Goal: Participate in discussion

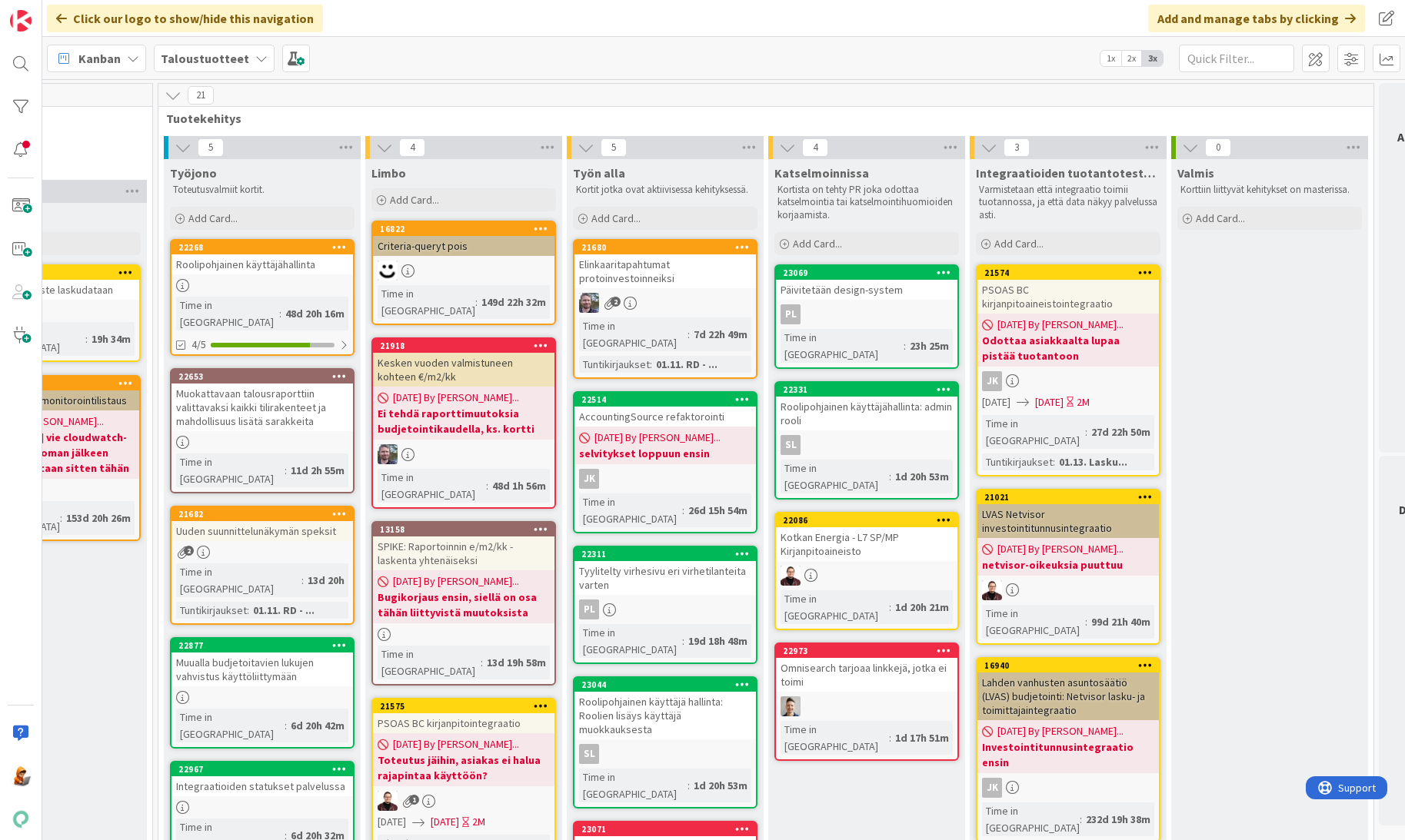
scroll to position [0, 1836]
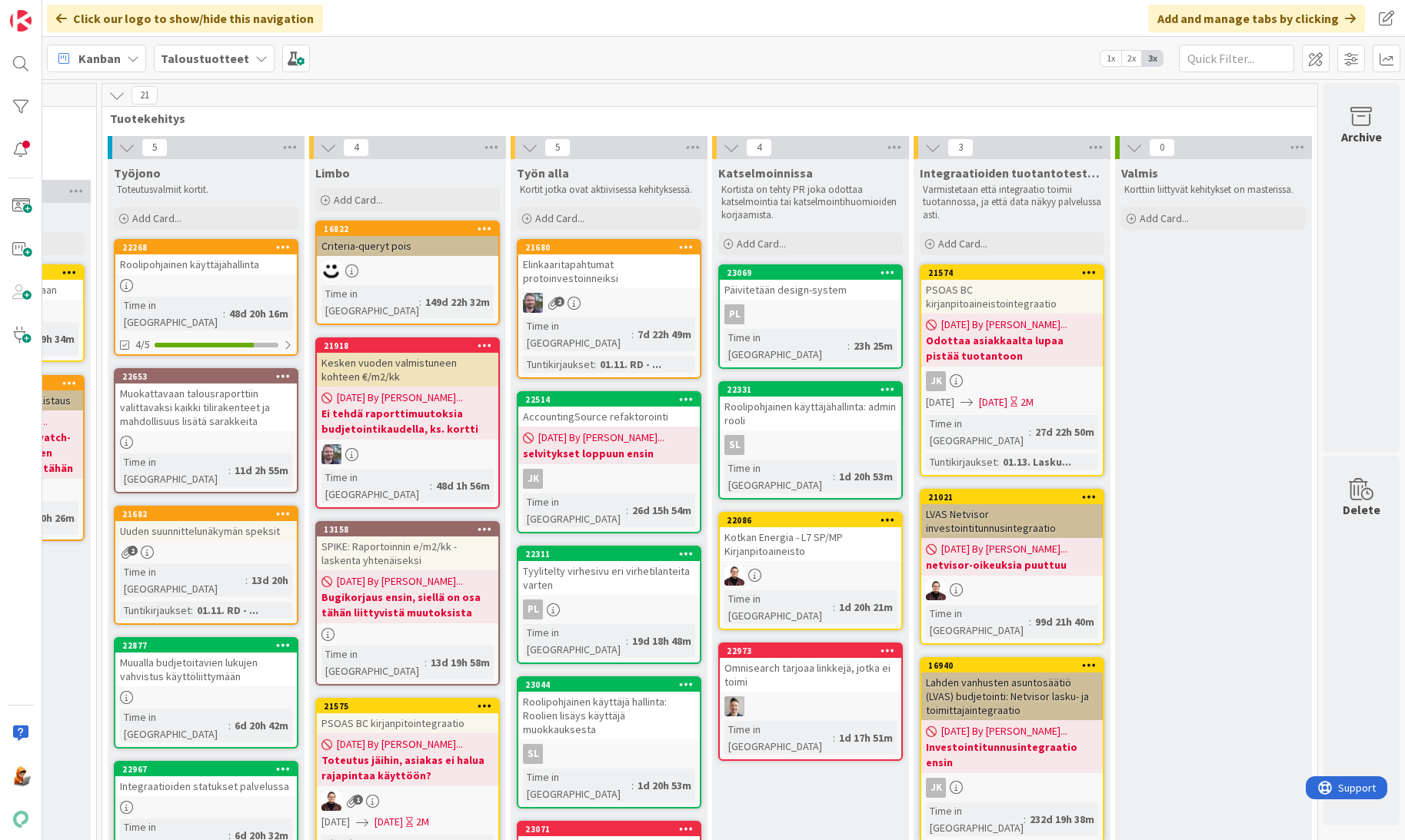
click at [575, 274] on div "Elinkaaritapahtumat protoinvestoinneiksi" at bounding box center [609, 271] width 182 height 33
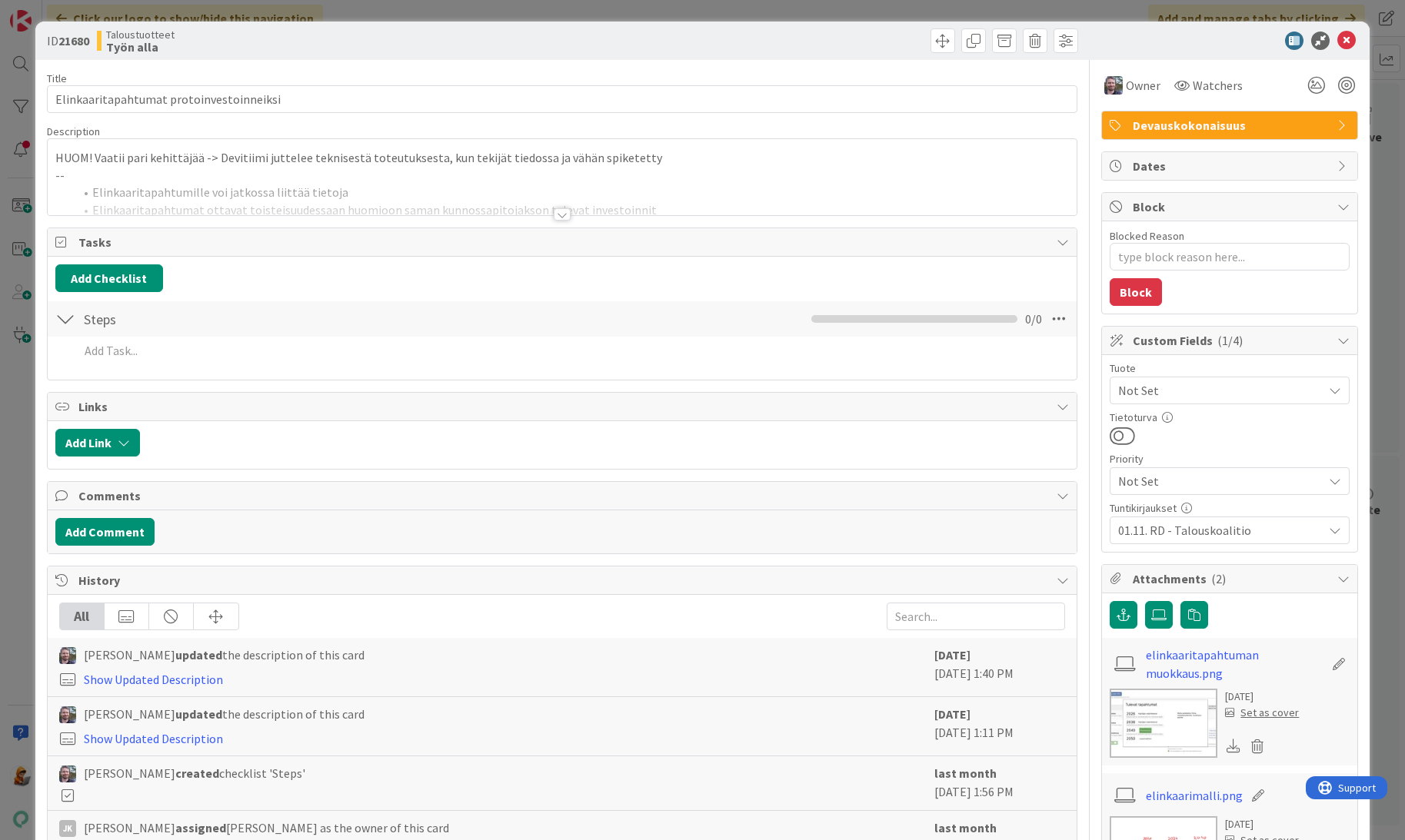
type textarea "x"
click at [563, 210] on div at bounding box center [562, 214] width 17 height 12
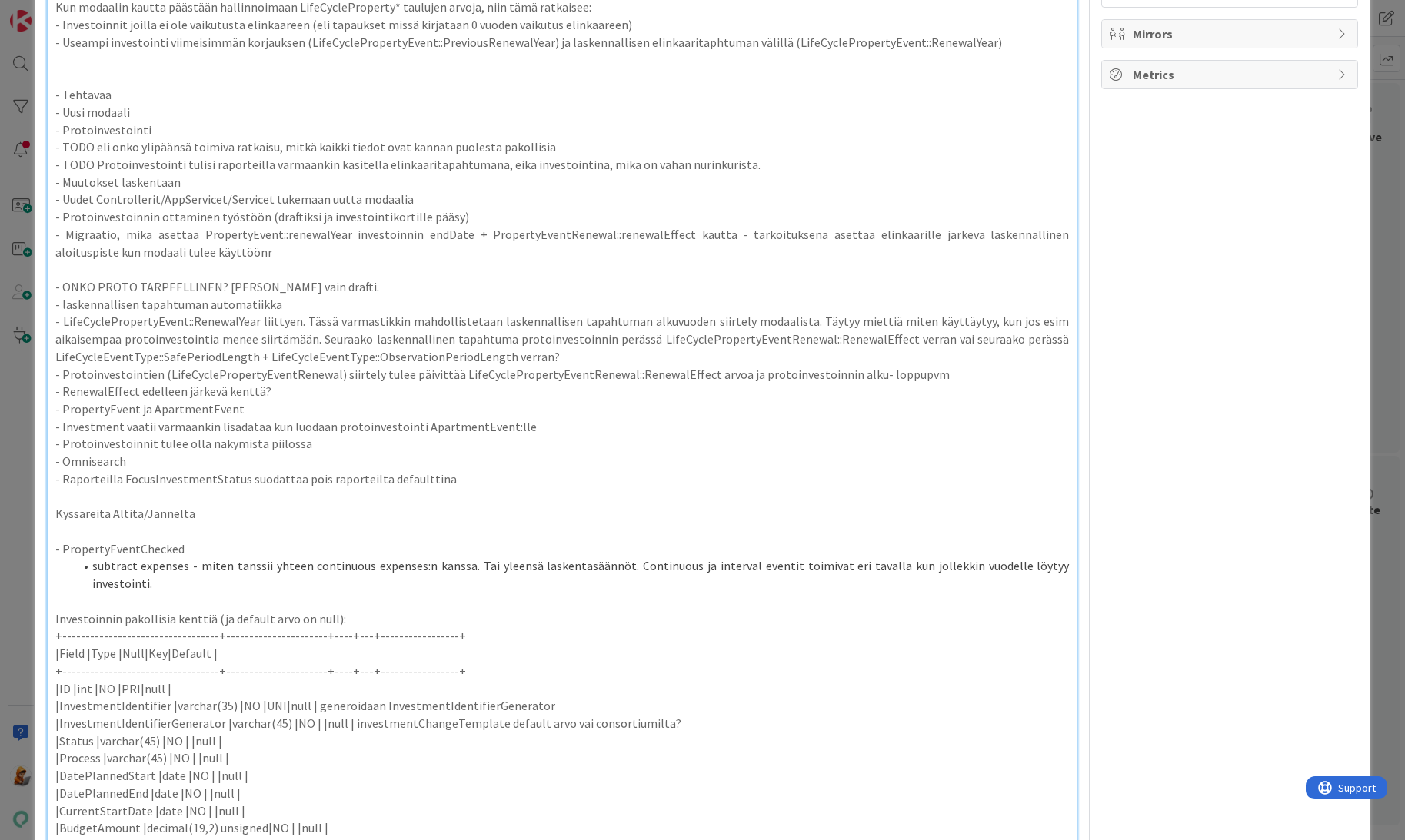
scroll to position [778, 0]
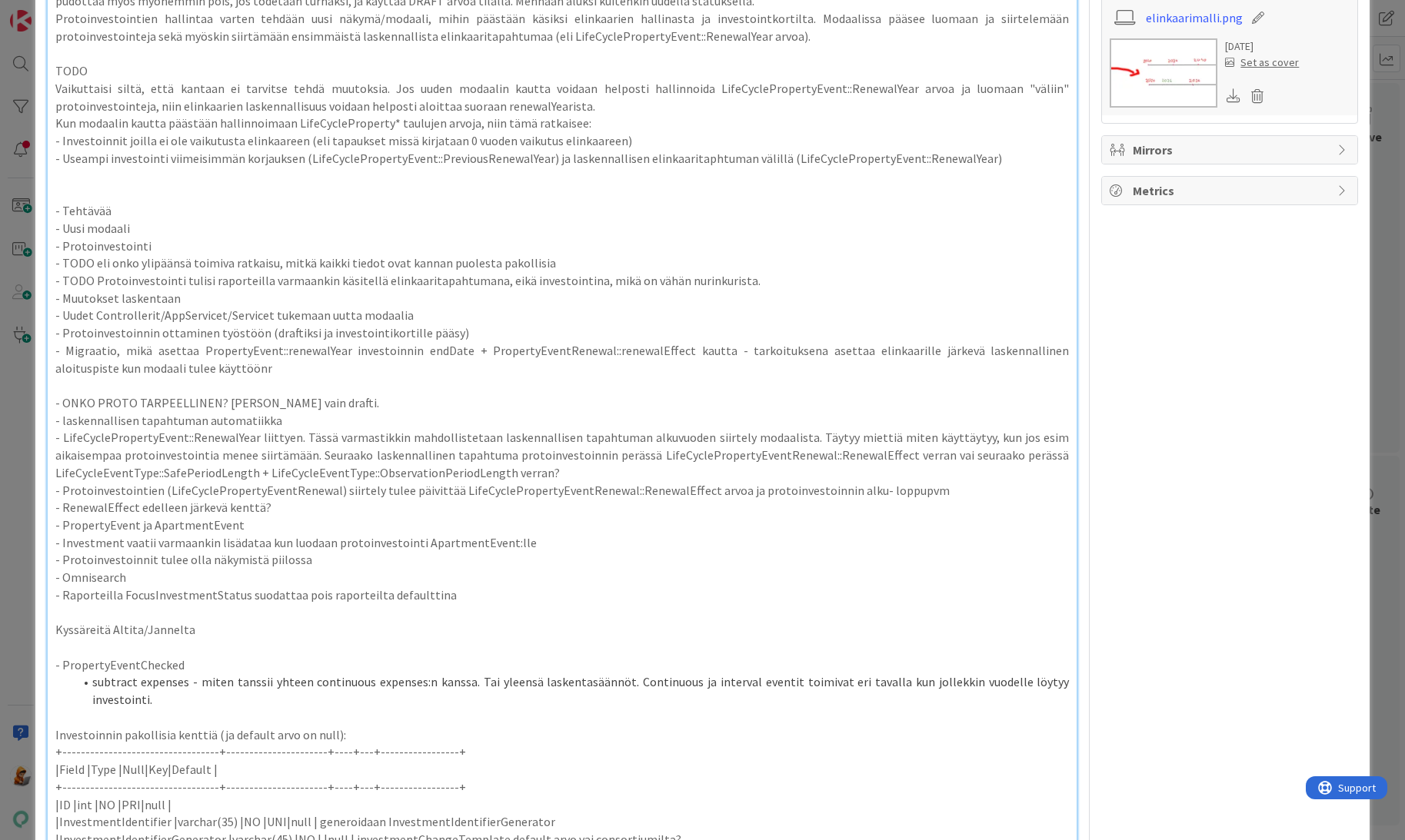
click at [304, 363] on p "- Migraatio, mikä asettaa PropertyEvent::renewalYear investoinnin endDate + Pro…" at bounding box center [563, 359] width 1015 height 34
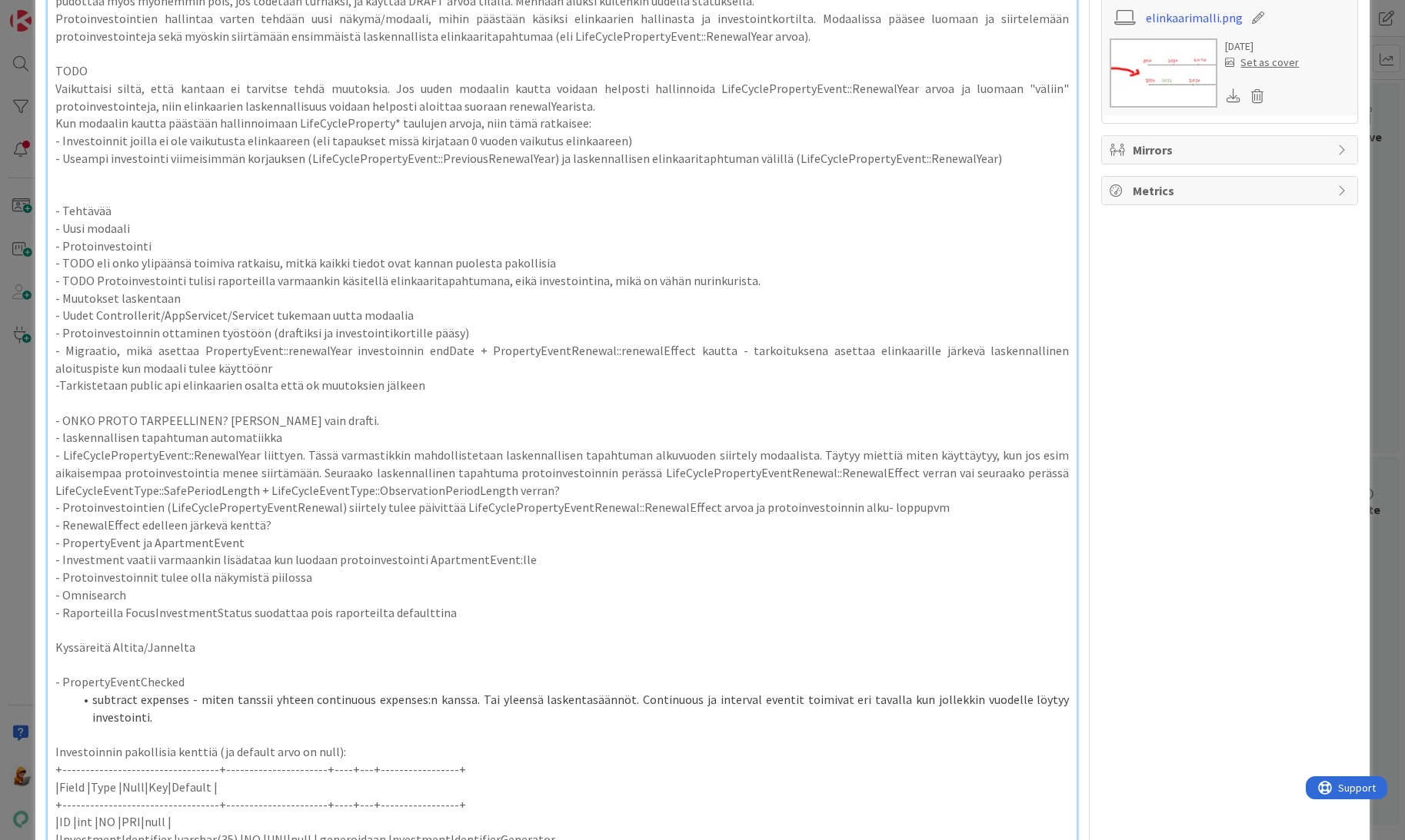
click at [282, 399] on p at bounding box center [563, 403] width 1015 height 17
click at [61, 387] on p "-Tarkistetaan public api elinkaarien osalta että ok muutoksien jälkeen" at bounding box center [563, 386] width 1015 height 17
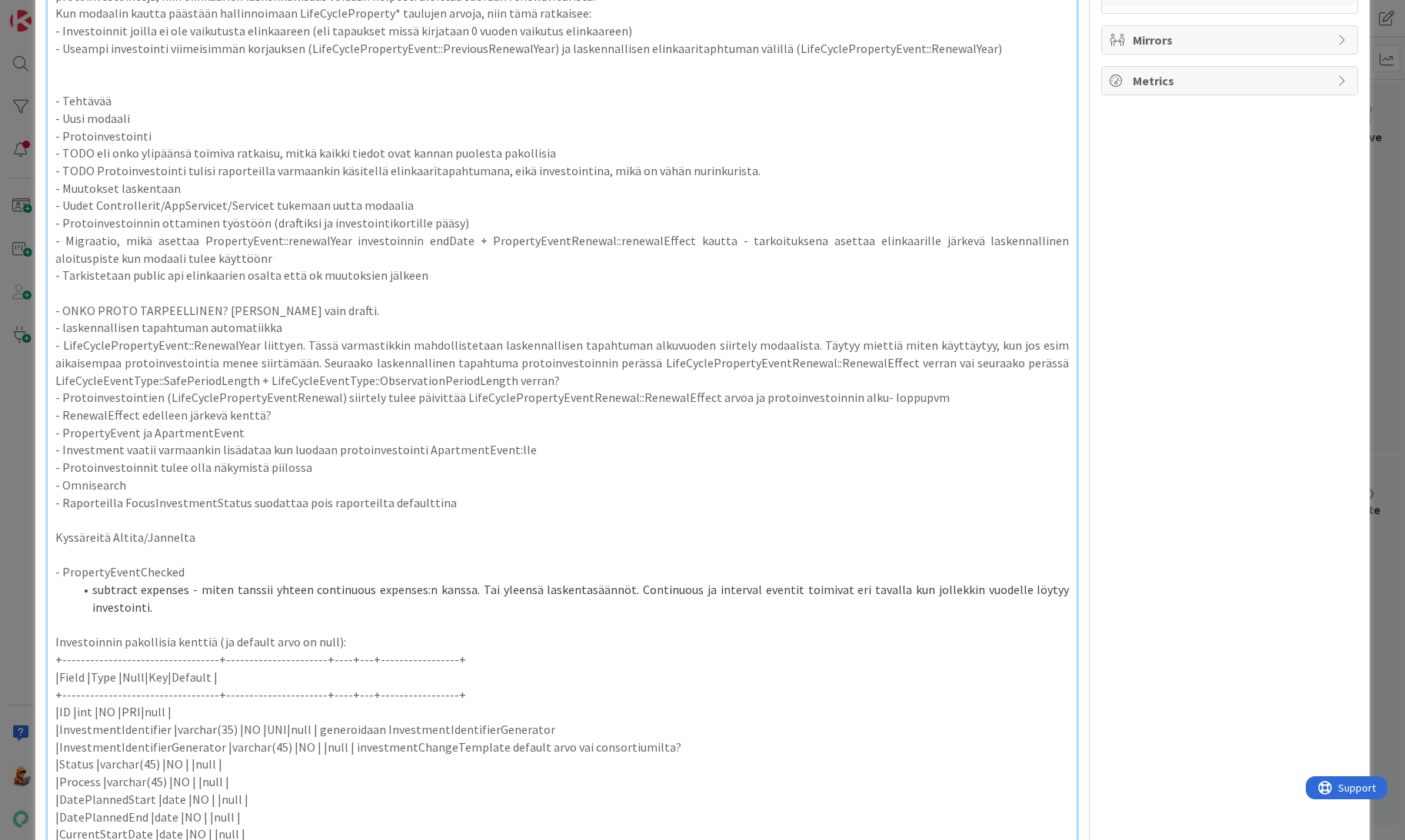
type textarea "x"
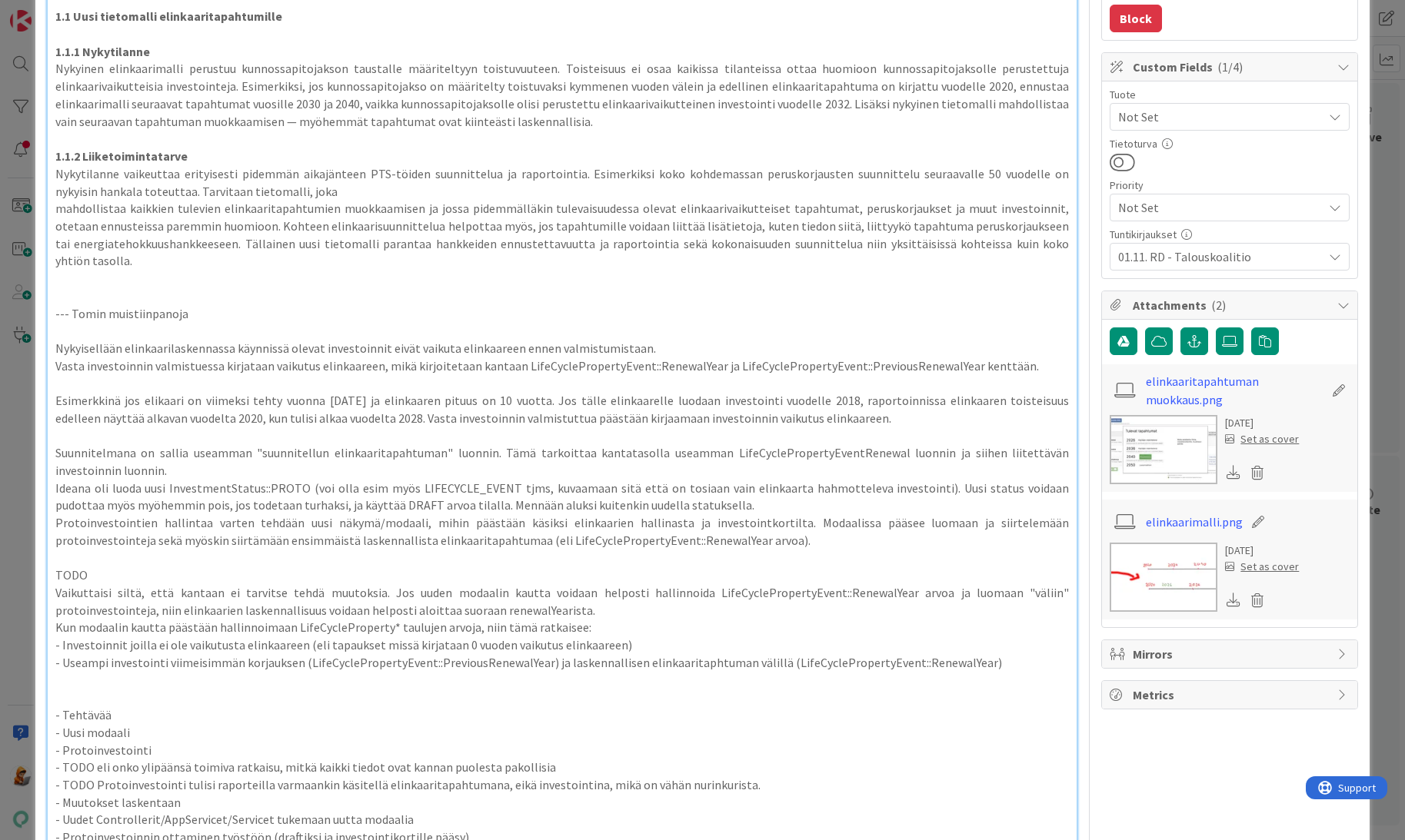
scroll to position [0, 0]
